Goal: Check status

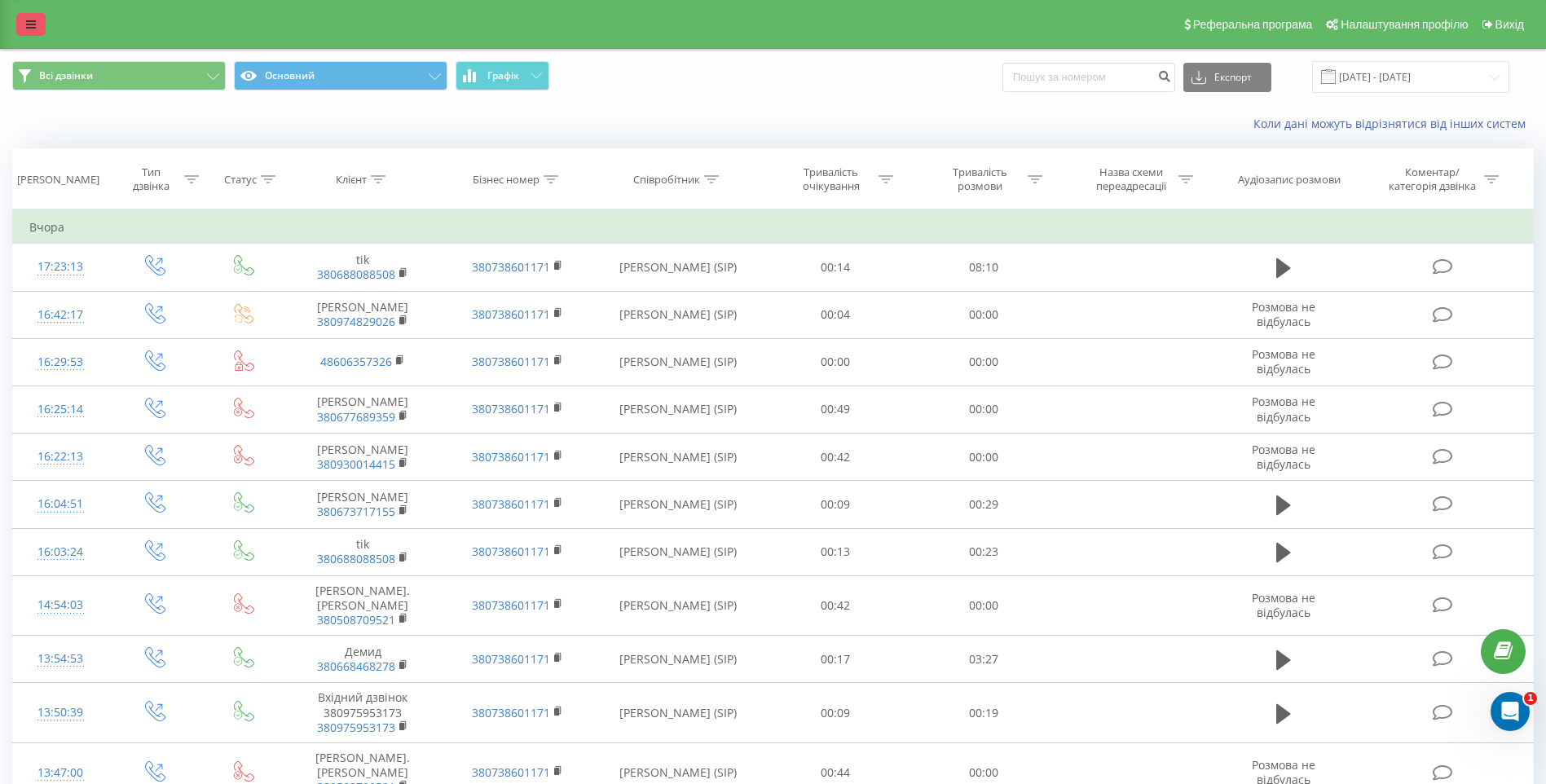
click at [18, 14] on link at bounding box center [31, 24] width 29 height 23
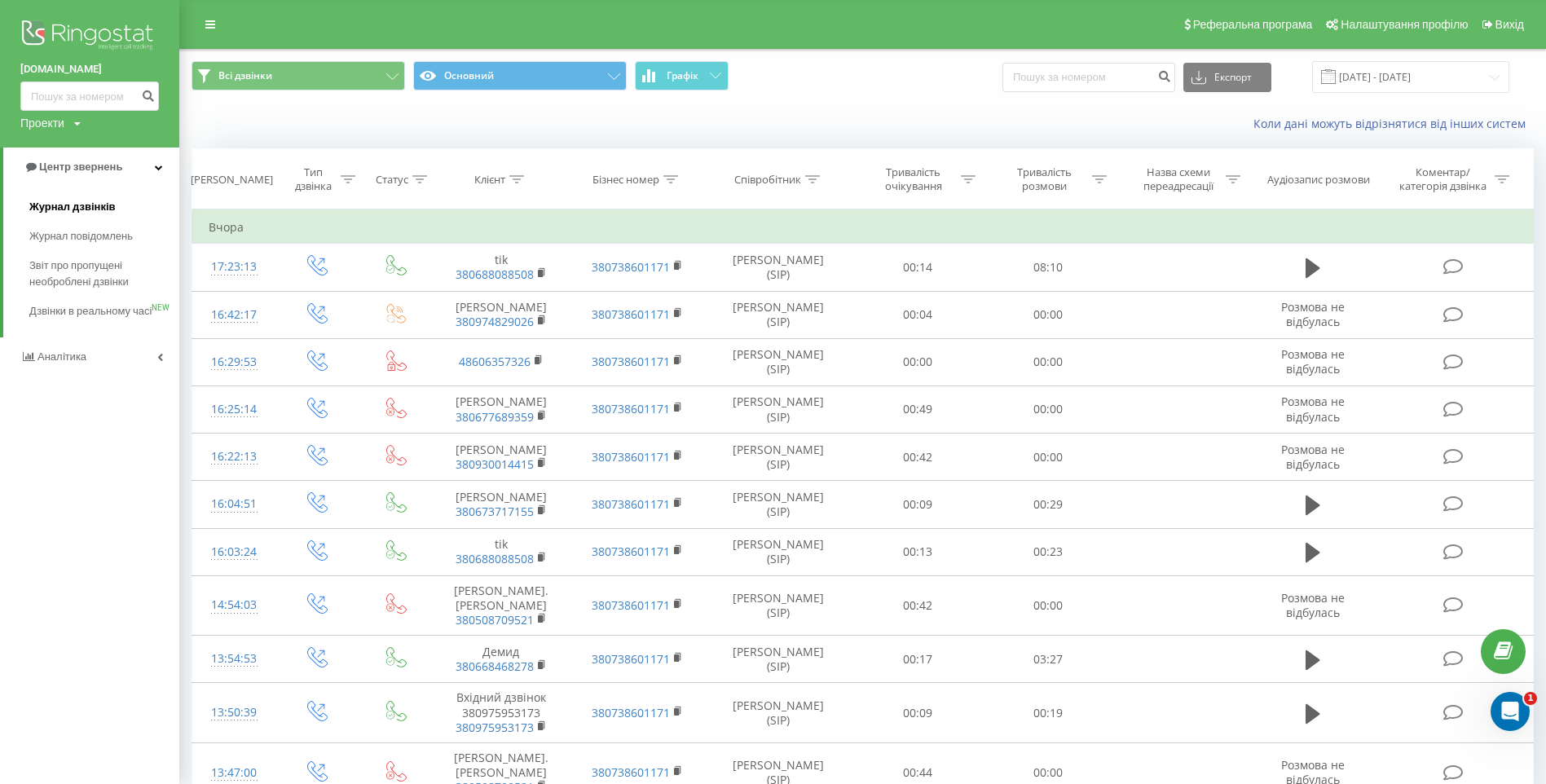
click at [95, 212] on span "Журнал дзвінків" at bounding box center [72, 207] width 87 height 16
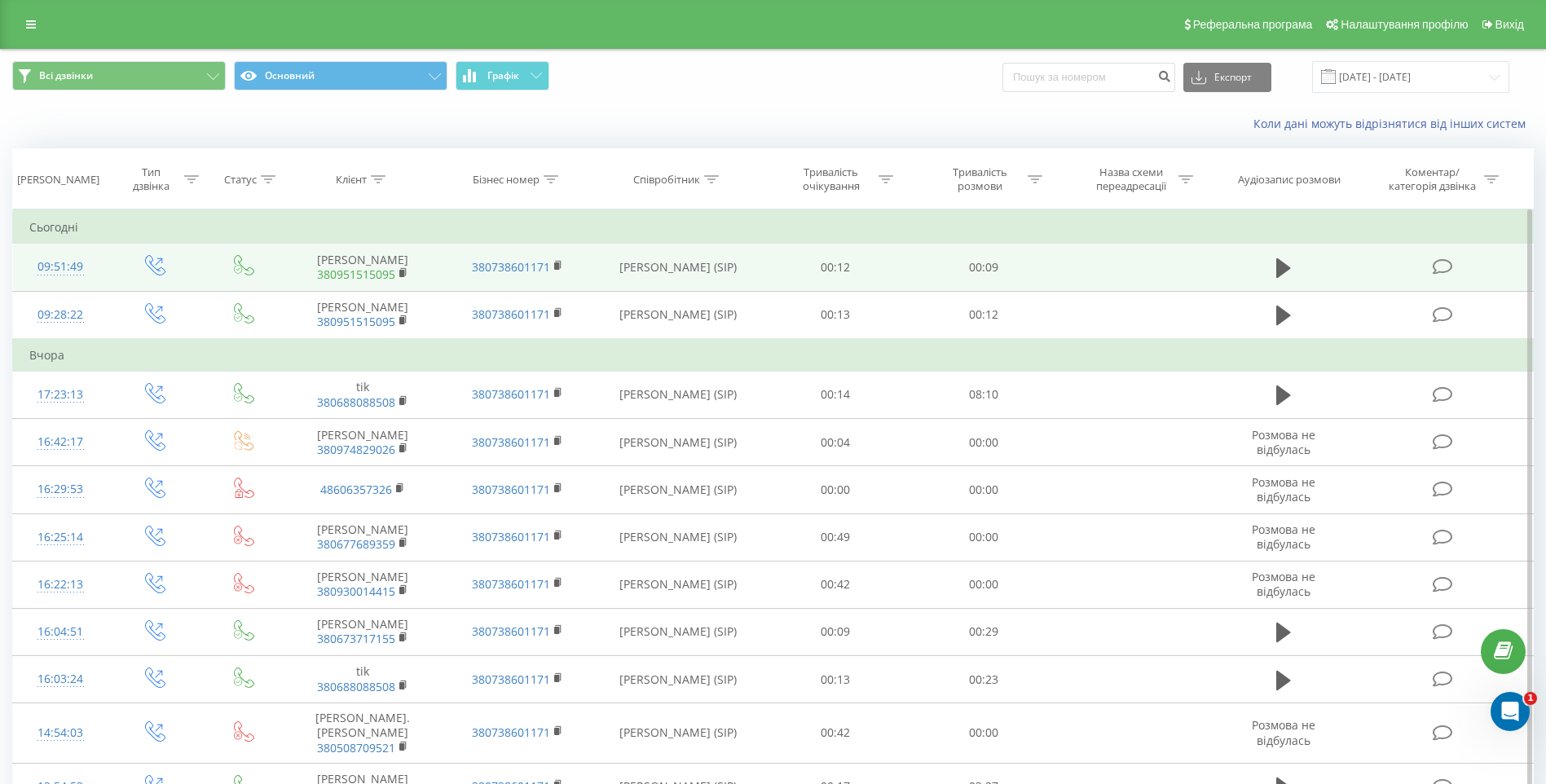
click at [372, 272] on link "380951515095" at bounding box center [357, 274] width 79 height 16
